Goal: Task Accomplishment & Management: Use online tool/utility

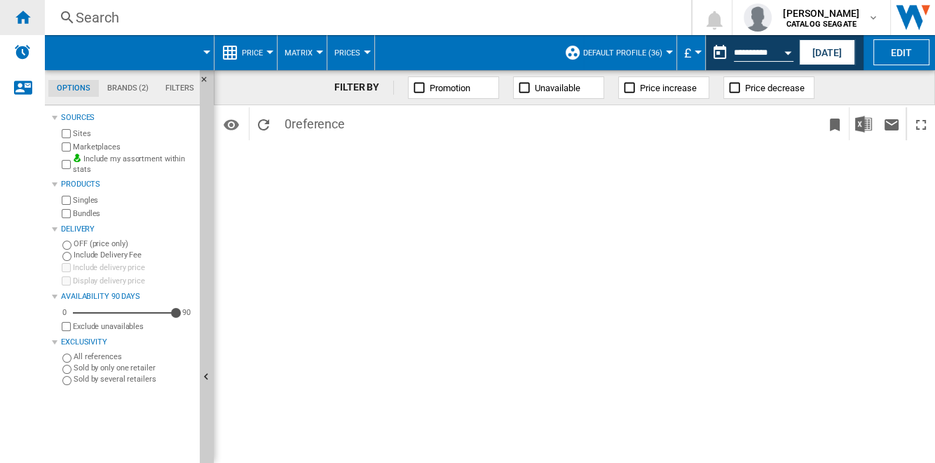
click at [29, 22] on ng-md-icon "Home" at bounding box center [22, 16] width 17 height 17
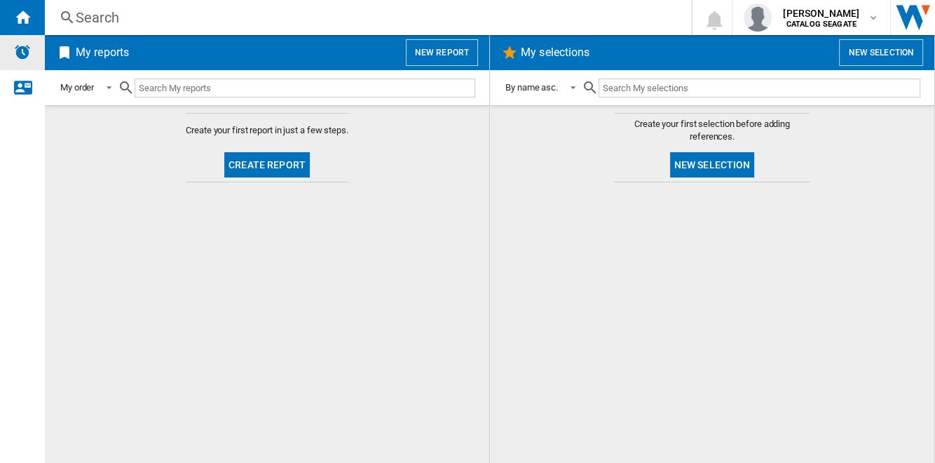
click at [25, 48] on img "Alerts" at bounding box center [22, 51] width 17 height 17
click at [433, 49] on button "New report" at bounding box center [442, 52] width 72 height 27
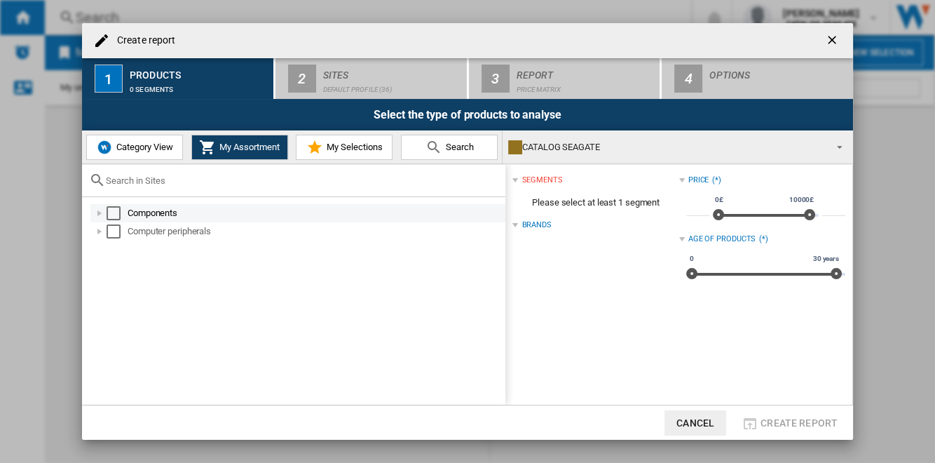
click at [114, 212] on div "Select" at bounding box center [114, 213] width 14 height 14
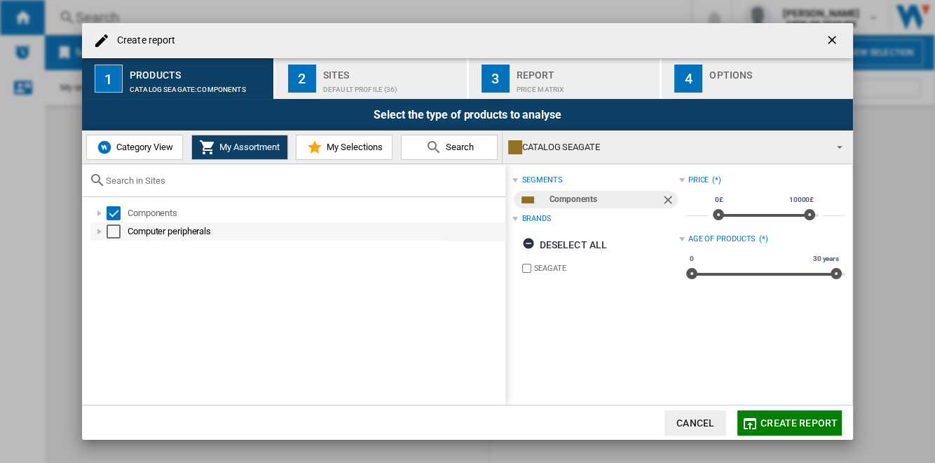
click at [107, 236] on div "Select" at bounding box center [114, 231] width 14 height 14
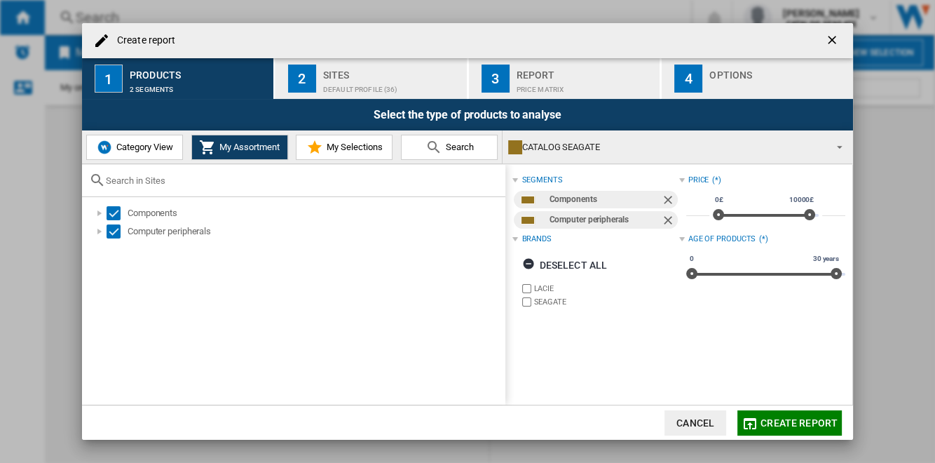
click at [401, 79] on div "Default profile (36)" at bounding box center [392, 86] width 138 height 15
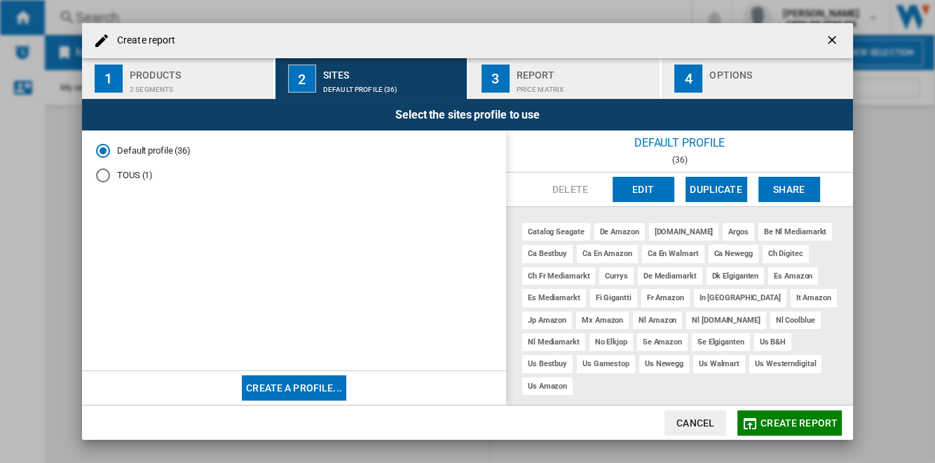
click at [766, 426] on span "Create report" at bounding box center [799, 422] width 77 height 11
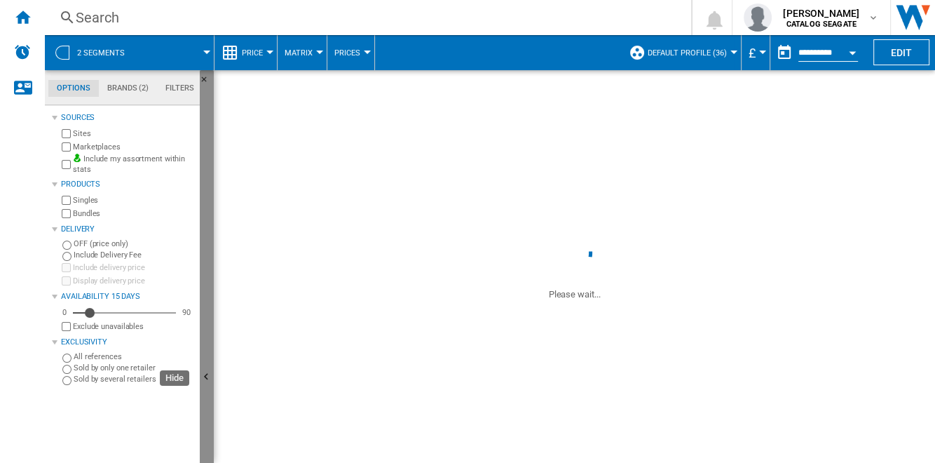
click at [210, 206] on button "Hide" at bounding box center [207, 377] width 14 height 615
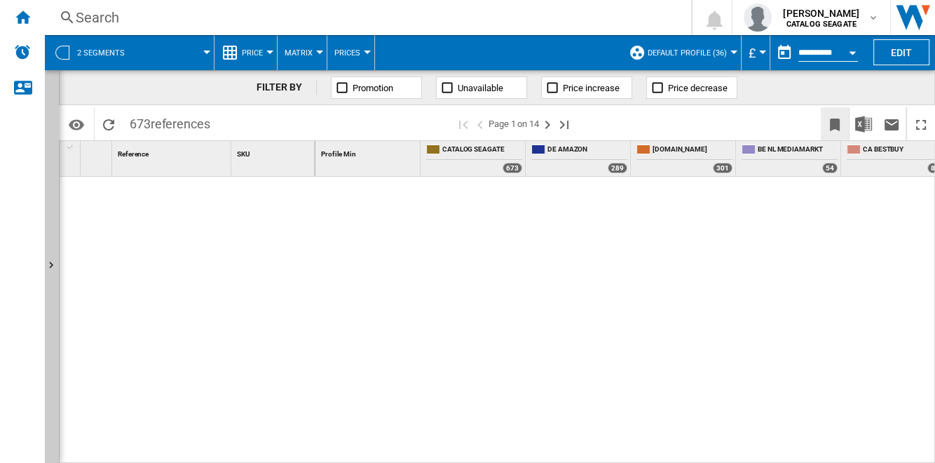
click at [822, 123] on button "Bookmark this report" at bounding box center [835, 123] width 28 height 33
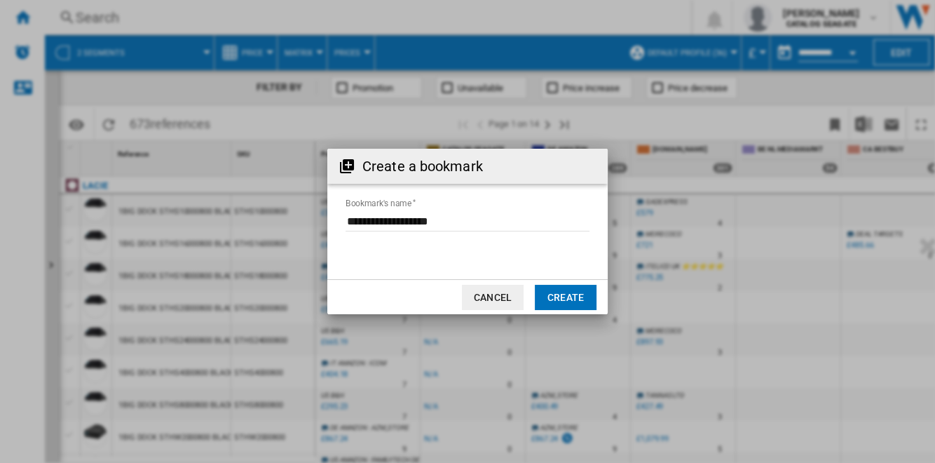
click at [569, 294] on button "Create" at bounding box center [566, 297] width 62 height 25
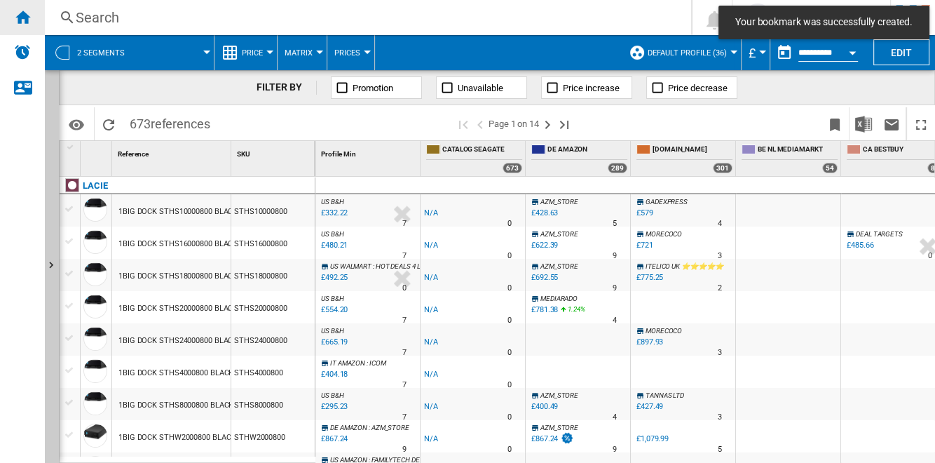
click at [27, 18] on ng-md-icon "Home" at bounding box center [22, 16] width 17 height 17
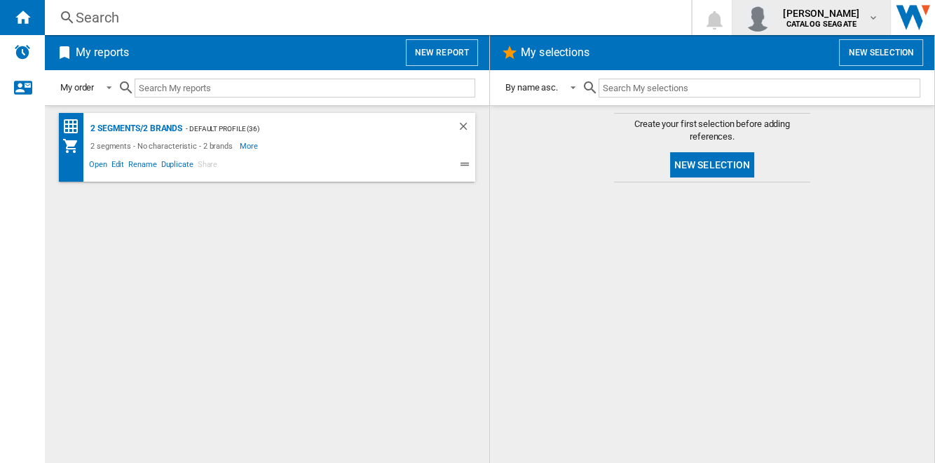
click at [868, 17] on md-icon "button" at bounding box center [873, 17] width 11 height 11
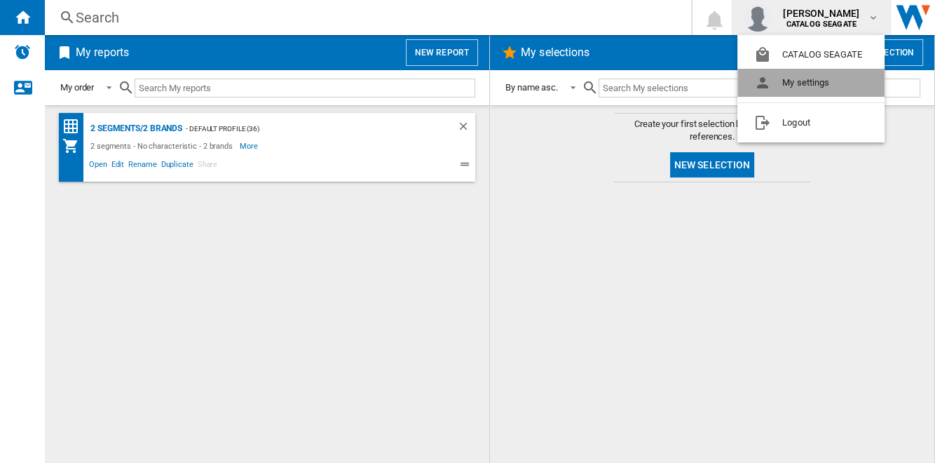
click at [846, 85] on button "My settings" at bounding box center [811, 83] width 147 height 28
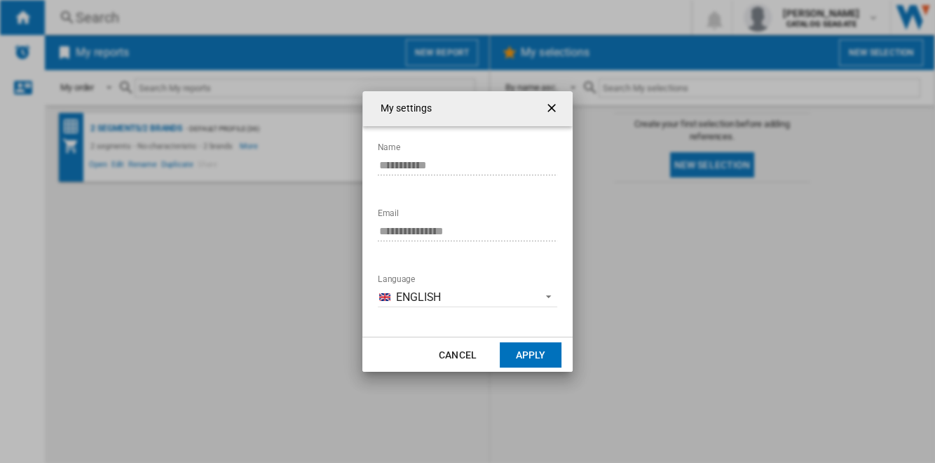
click at [549, 109] on ng-md-icon "getI18NText('BUTTONS.CLOSE_DIALOG')" at bounding box center [553, 109] width 17 height 17
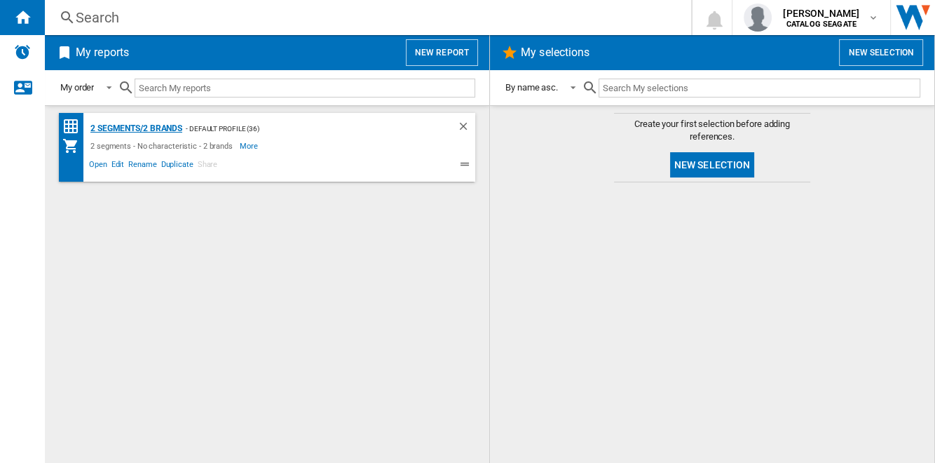
click at [158, 128] on div "2 segments/2 brands" at bounding box center [134, 129] width 95 height 18
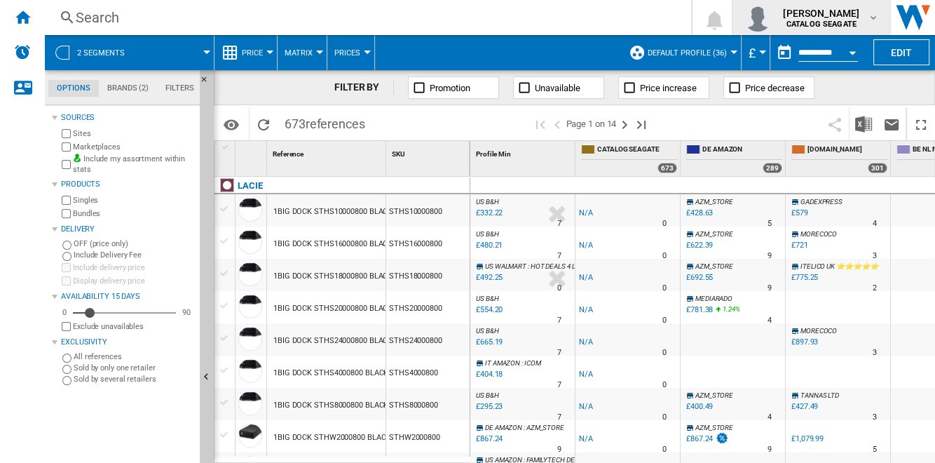
click at [853, 22] on b "CATALOG SEAGATE" at bounding box center [822, 24] width 70 height 9
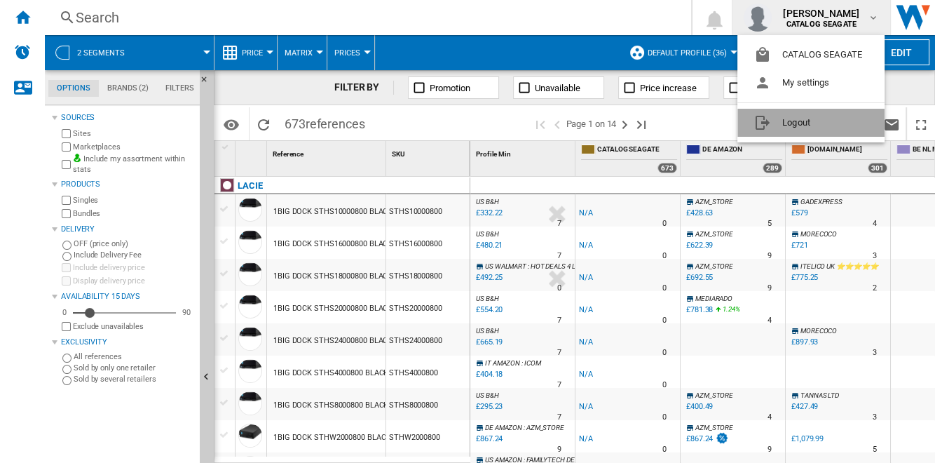
click at [831, 126] on button "Logout" at bounding box center [811, 123] width 147 height 28
